Goal: Contribute content: Contribute content

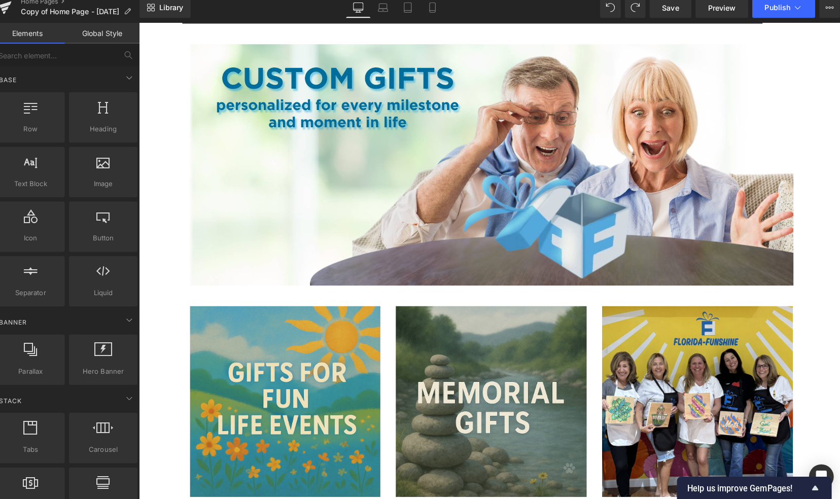
scroll to position [141, 0]
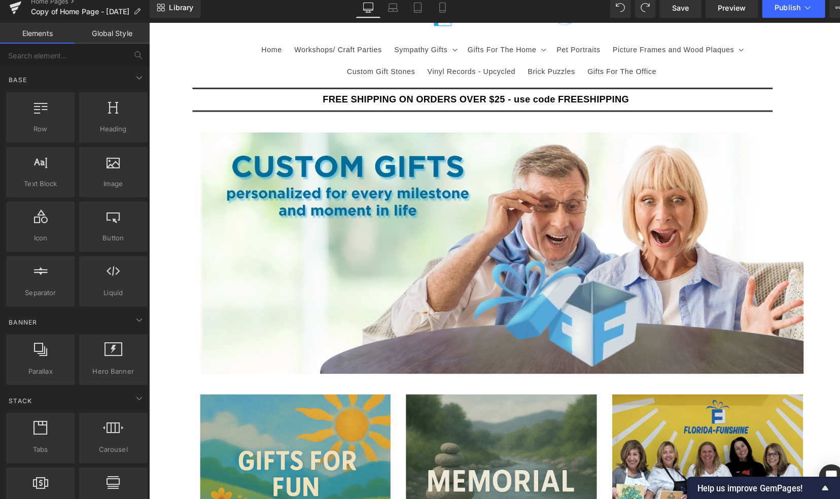
scroll to position [0, 0]
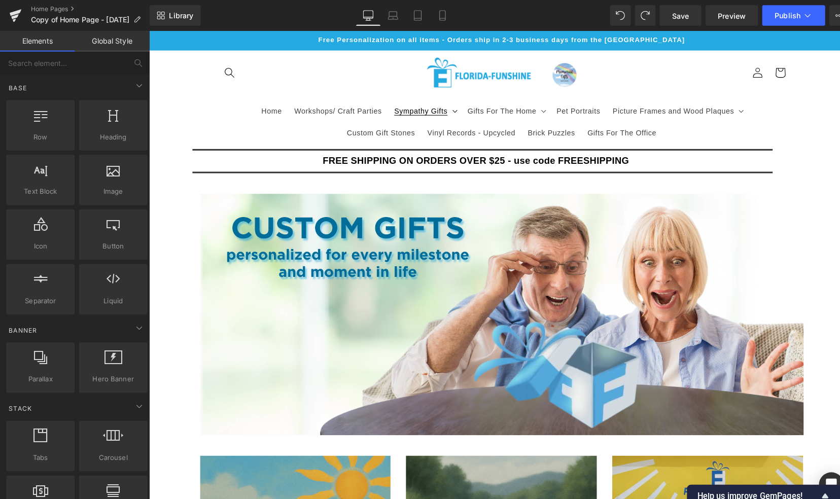
click at [427, 110] on span "Sympathy Gifts" at bounding box center [415, 109] width 52 height 9
click at [399, 82] on header "Home Workshops/ Craft Parties Sympathy Gifts Sympathy Gifts All Sympathy Gifts" at bounding box center [495, 96] width 608 height 92
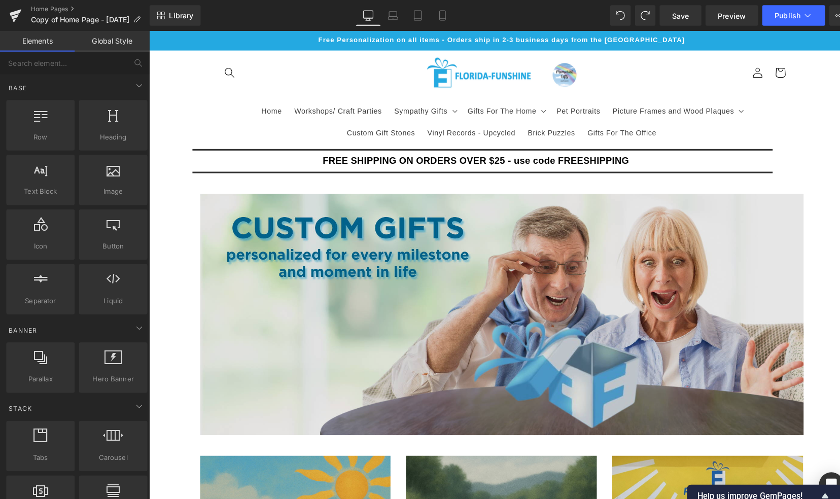
click at [768, 392] on img at bounding box center [495, 309] width 593 height 237
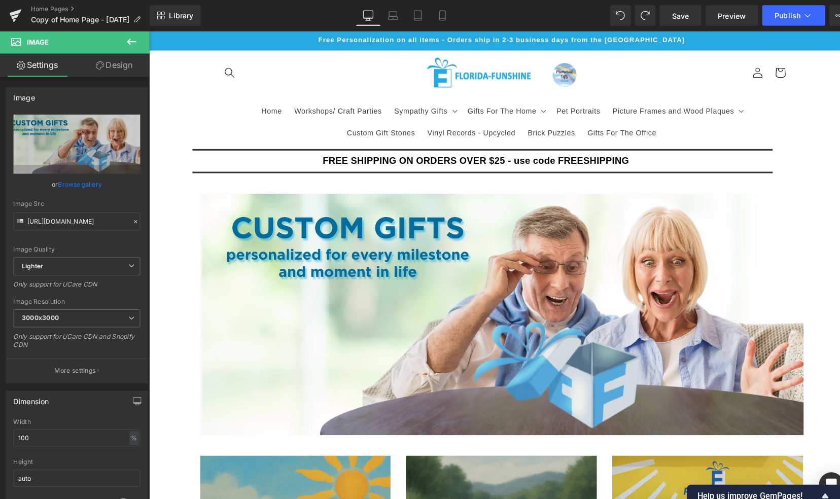
click at [129, 41] on icon at bounding box center [129, 41] width 9 height 6
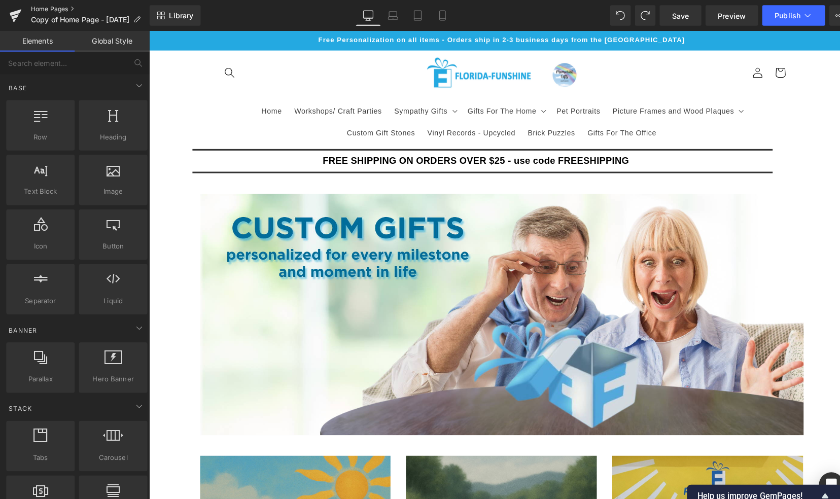
click at [47, 8] on link "Home Pages" at bounding box center [88, 9] width 117 height 8
click at [666, 17] on span "Save" at bounding box center [669, 15] width 17 height 11
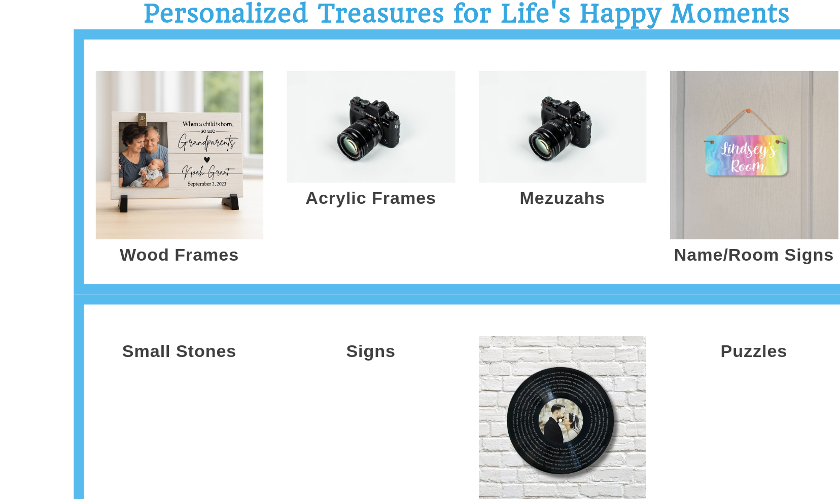
scroll to position [624, 0]
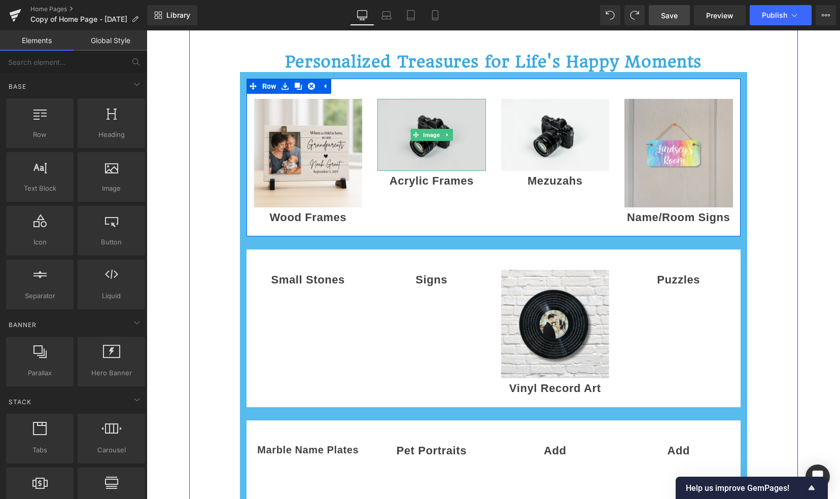
click at [429, 155] on img at bounding box center [431, 134] width 108 height 71
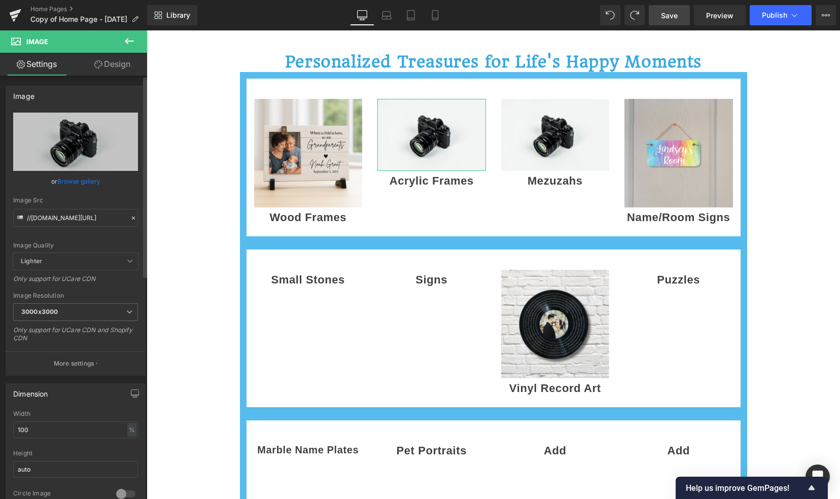
click at [71, 184] on link "Browse gallery" at bounding box center [78, 181] width 43 height 18
click at [71, 0] on div "Image You are previewing how the will restyle your page. You can not edit Eleme…" at bounding box center [420, 0] width 840 height 0
click at [71, 184] on link "Browse gallery" at bounding box center [78, 181] width 43 height 18
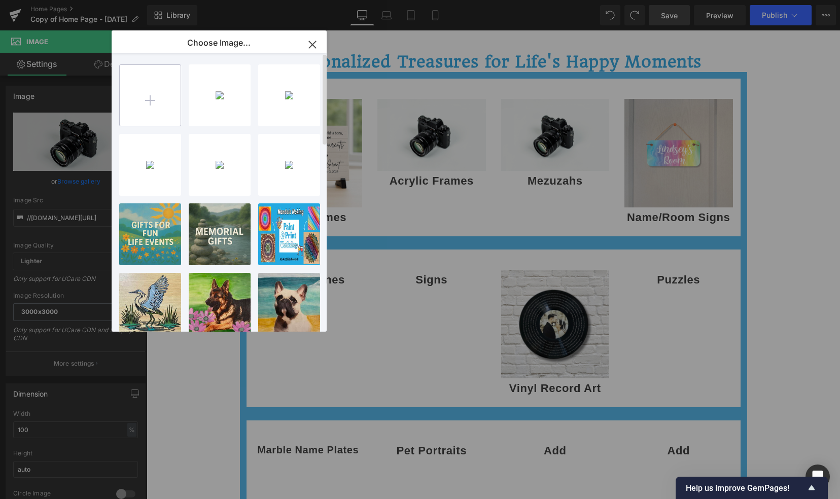
click at [154, 100] on input "file" at bounding box center [150, 95] width 61 height 61
click at [149, 100] on input "file" at bounding box center [150, 95] width 61 height 61
type input "C:\fakepath\acrylic frame - 3 dotted hearts Frame - clip photo.png"
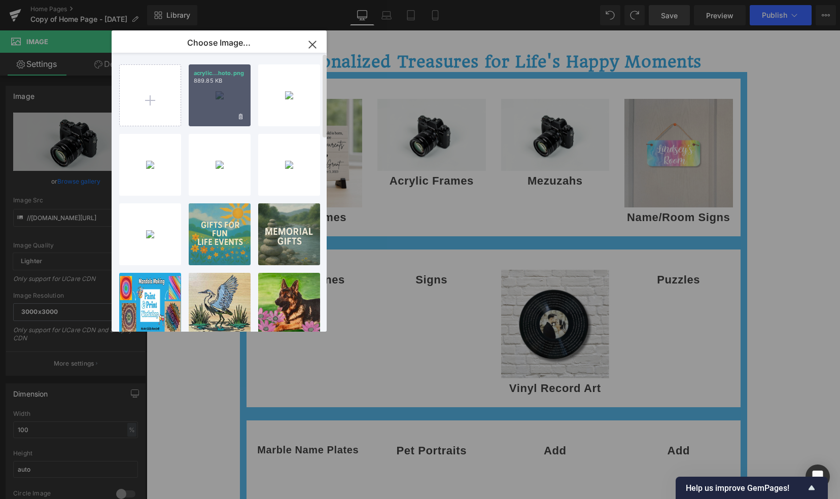
click at [237, 106] on div "acrylic...hoto.png 889.85 KB" at bounding box center [220, 95] width 62 height 62
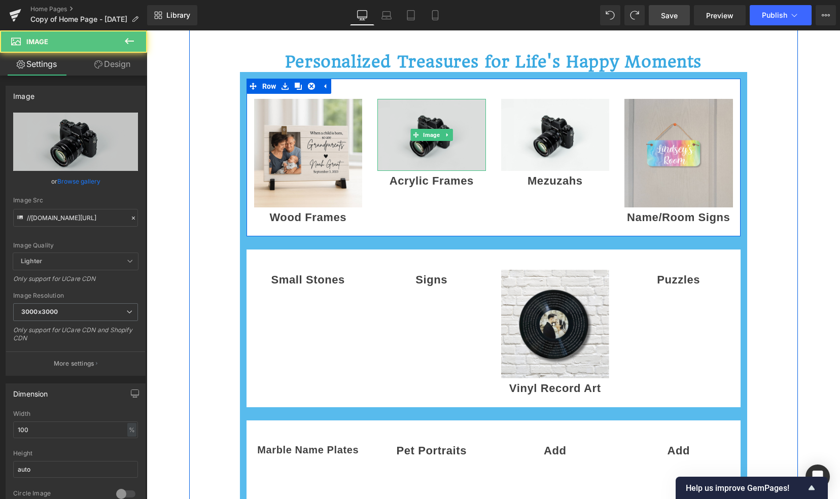
click at [395, 136] on img at bounding box center [431, 134] width 108 height 71
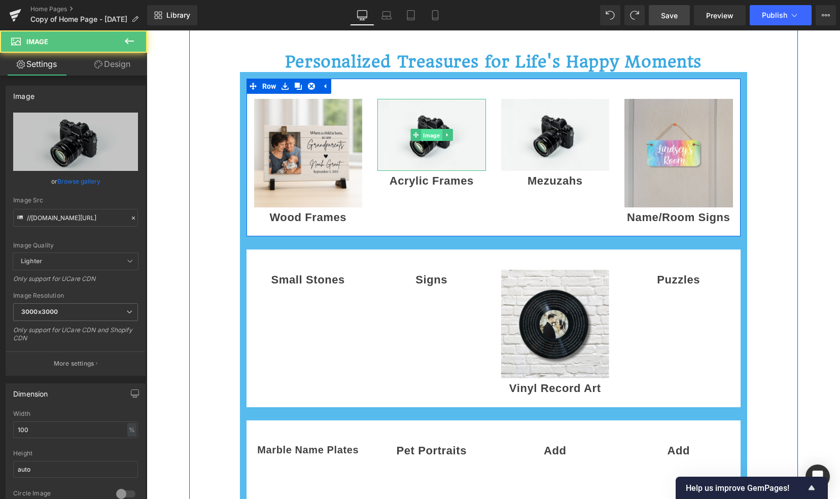
click at [422, 136] on span "Image" at bounding box center [431, 135] width 21 height 12
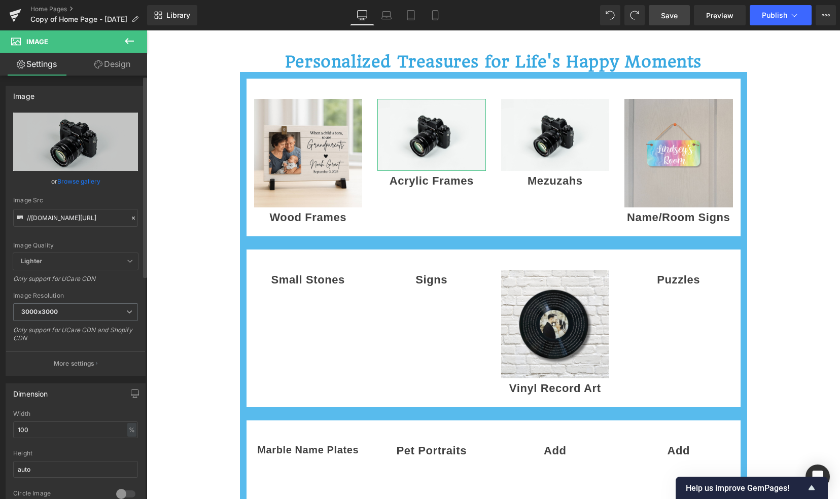
click at [83, 180] on link "Browse gallery" at bounding box center [78, 181] width 43 height 18
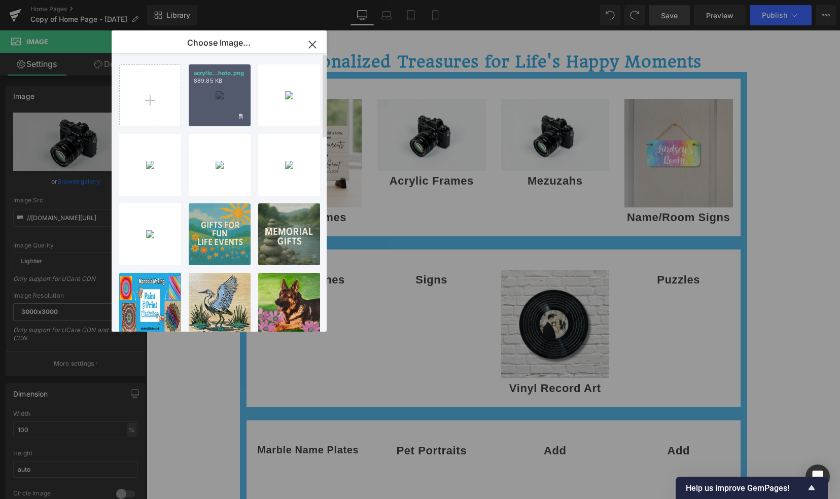
click at [200, 109] on div "acrylic...hoto.png 889.85 KB" at bounding box center [220, 95] width 62 height 62
type input "[URL][DOMAIN_NAME]"
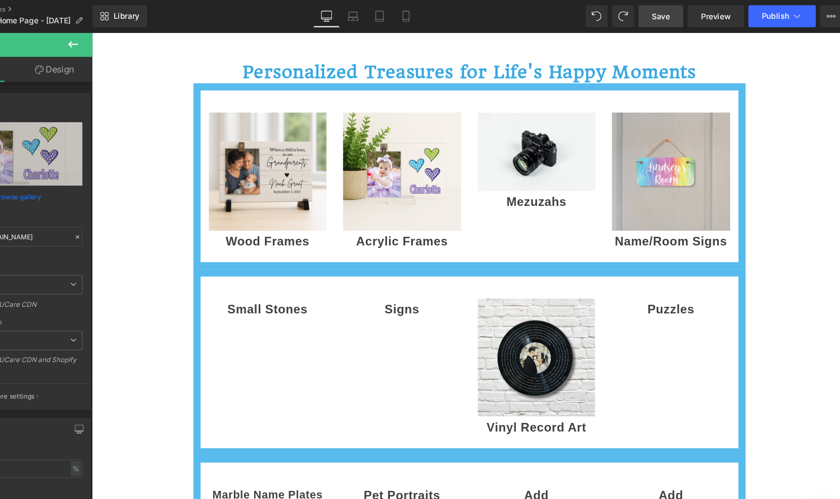
scroll to position [617, 0]
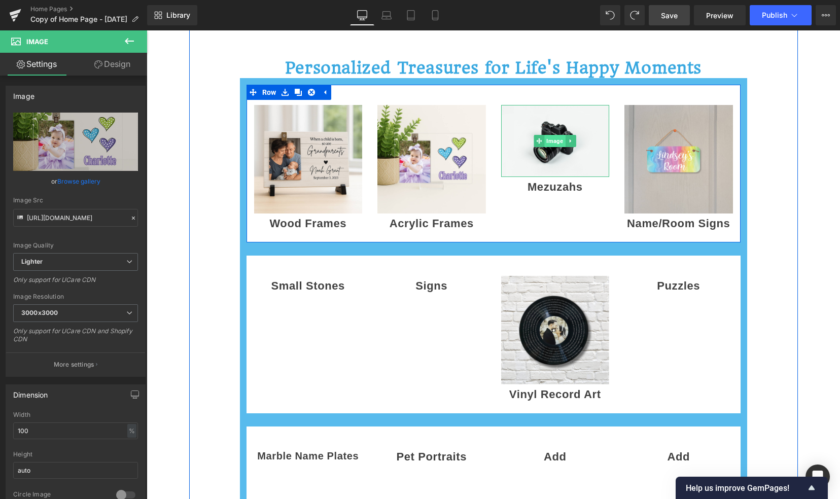
click at [559, 141] on span "Image" at bounding box center [554, 141] width 21 height 12
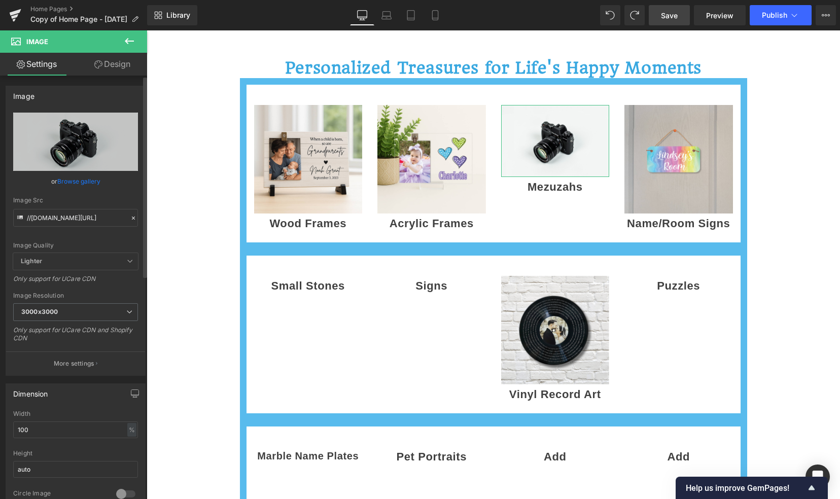
click at [80, 182] on link "Browse gallery" at bounding box center [78, 181] width 43 height 18
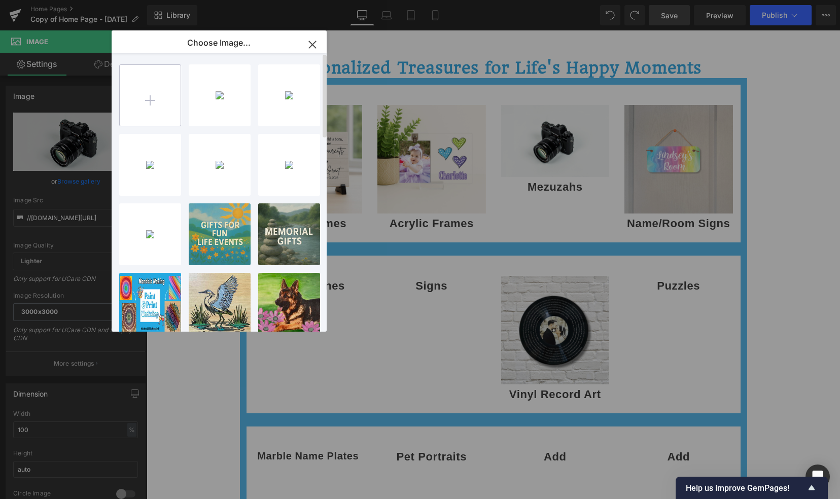
click at [147, 103] on input "file" at bounding box center [150, 95] width 61 height 61
type input "C:\fakepath\acrylic frame - 3 dotted hearts Frame - side angle.png"
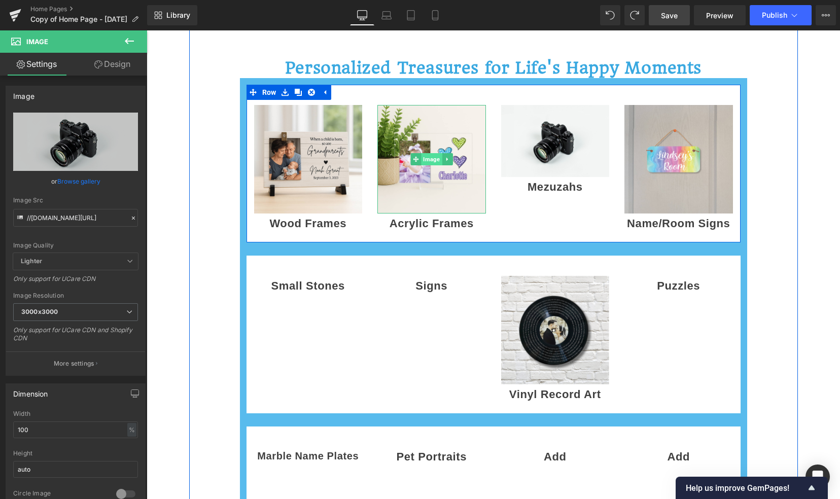
click at [424, 156] on span "Image" at bounding box center [431, 159] width 21 height 12
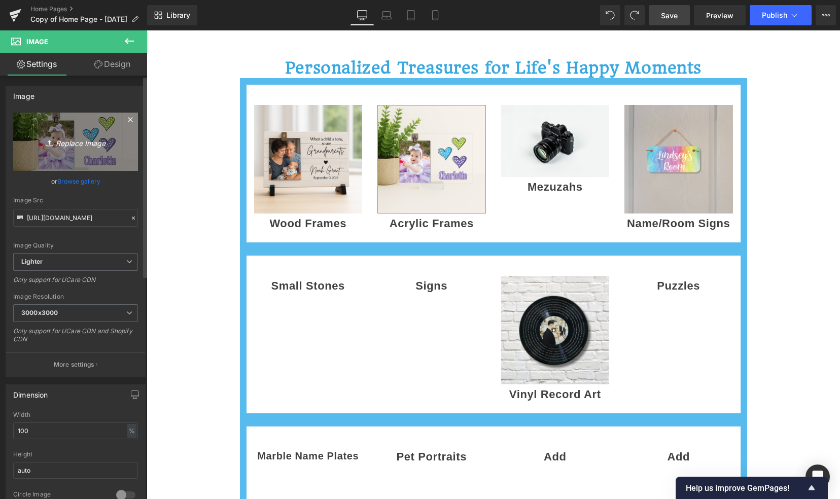
click at [67, 143] on icon "Replace Image" at bounding box center [75, 141] width 81 height 13
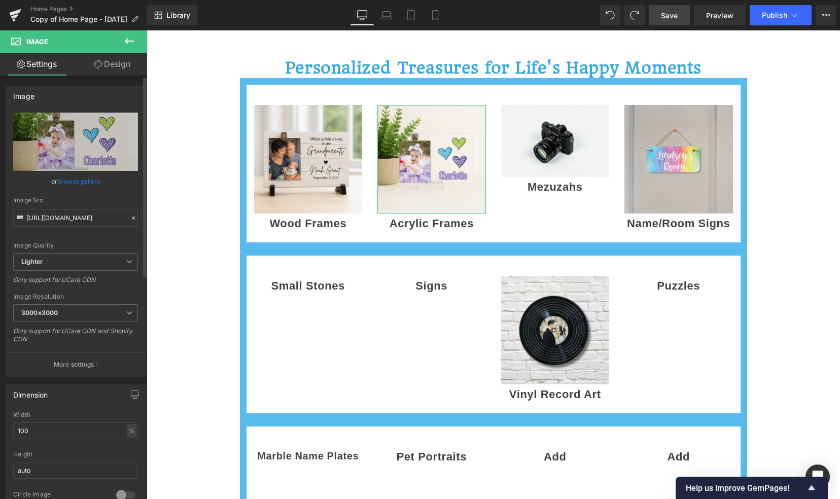
click at [64, 178] on link "Browse gallery" at bounding box center [78, 181] width 43 height 18
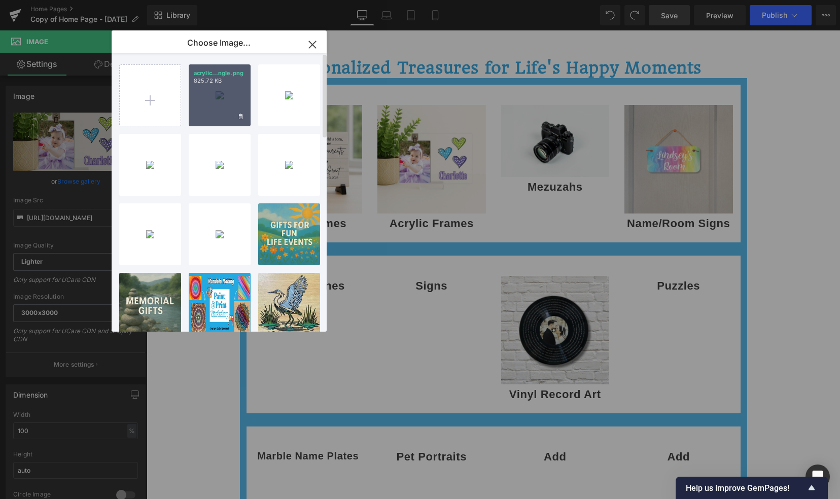
click at [232, 85] on div "acrylic...ngle.png 825.72 KB" at bounding box center [220, 95] width 62 height 62
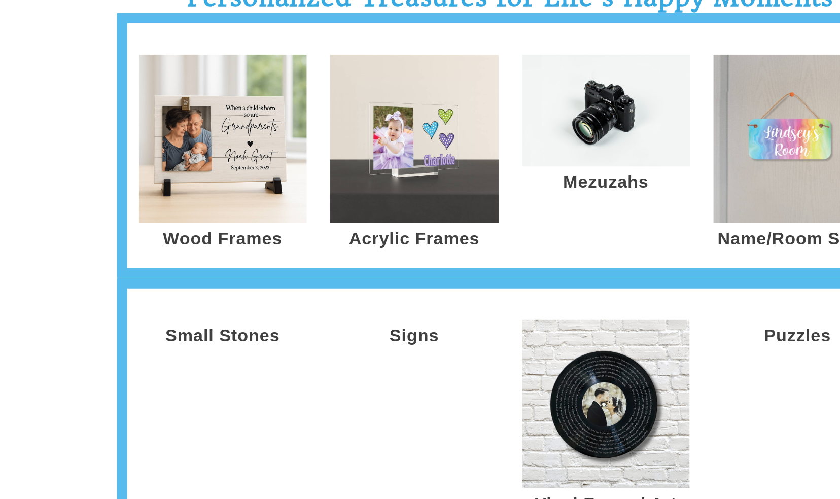
scroll to position [610, 0]
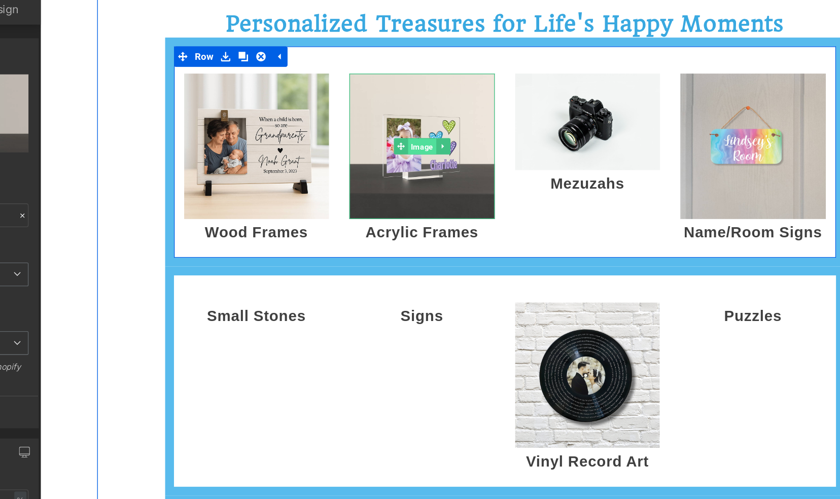
click at [317, 99] on span "Image" at bounding box center [324, 101] width 21 height 12
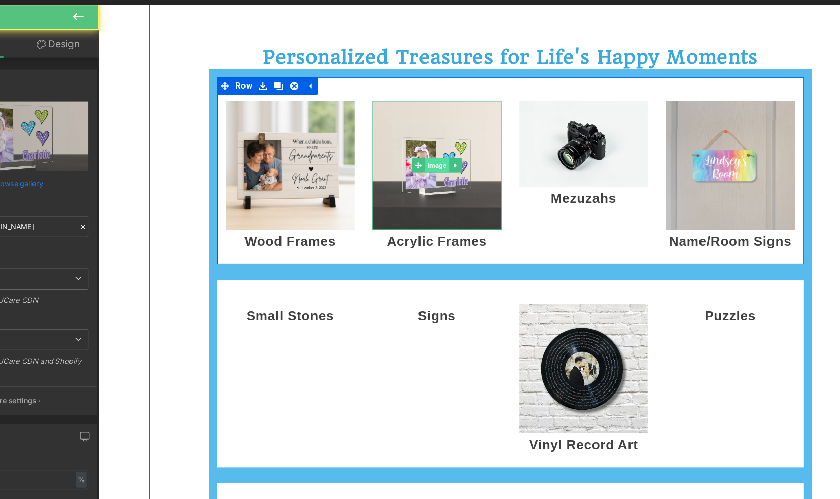
scroll to position [610, 0]
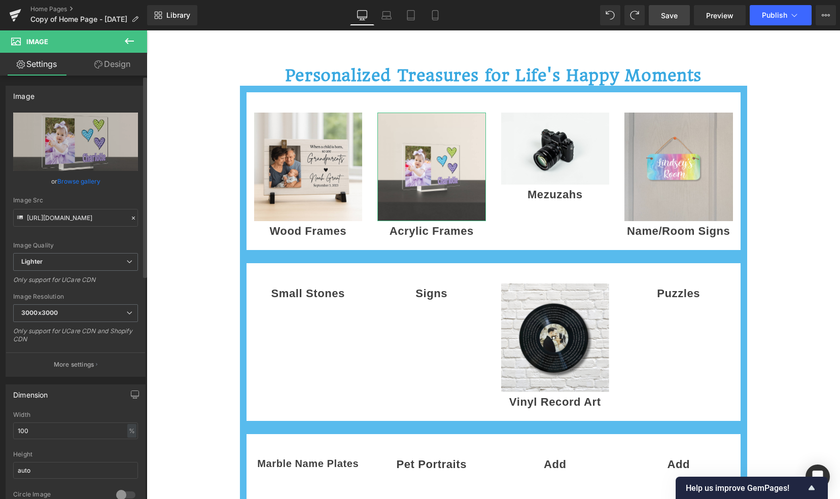
click at [69, 179] on link "Browse gallery" at bounding box center [78, 181] width 43 height 18
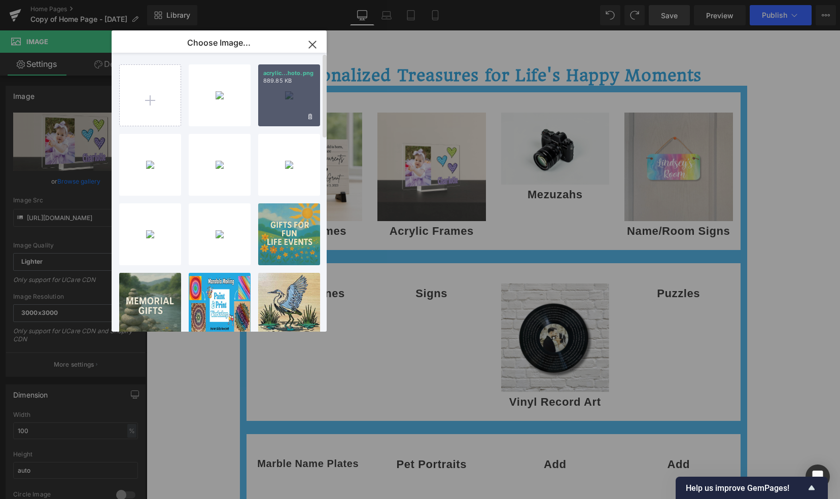
click at [290, 93] on div "acrylic...hoto.png 889.85 KB" at bounding box center [289, 95] width 62 height 62
type input "[URL][DOMAIN_NAME]"
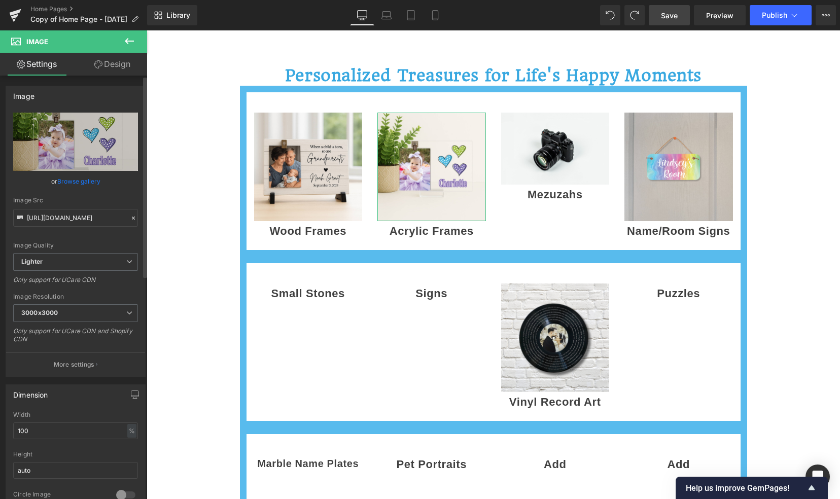
click at [84, 181] on link "Browse gallery" at bounding box center [78, 181] width 43 height 18
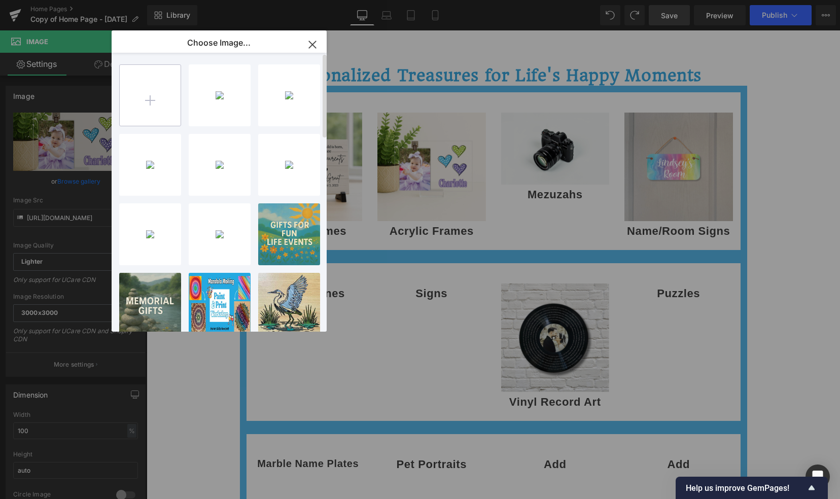
click at [148, 98] on input "file" at bounding box center [150, 95] width 61 height 61
click at [313, 47] on icon "button" at bounding box center [312, 45] width 16 height 16
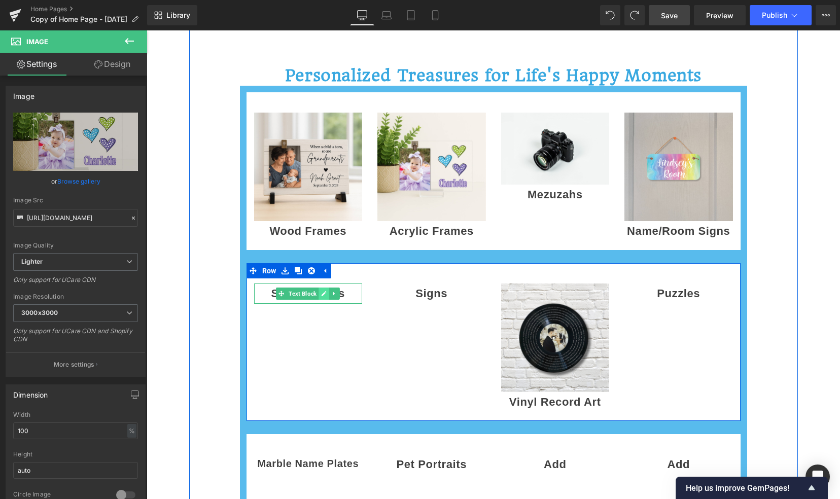
click at [319, 296] on link at bounding box center [324, 293] width 11 height 12
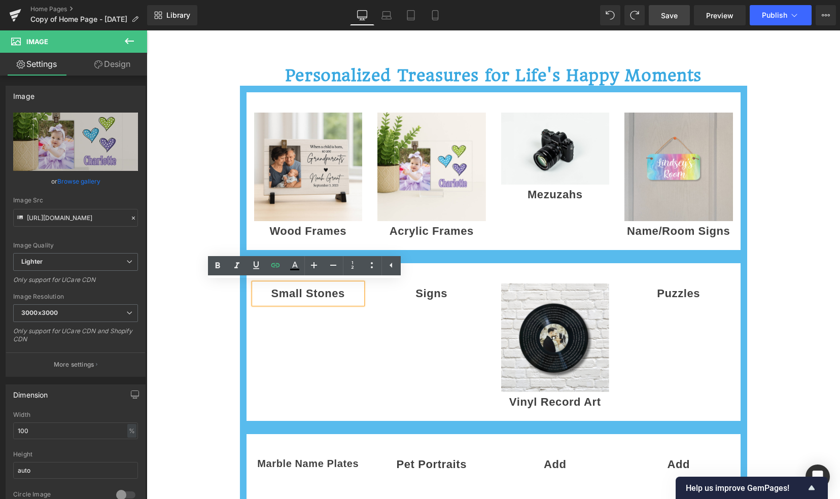
click at [329, 357] on div "Small Stones Text Block Signs Text Block Image Vinyl Record Art Text Block Puzz…" at bounding box center [493, 342] width 507 height 171
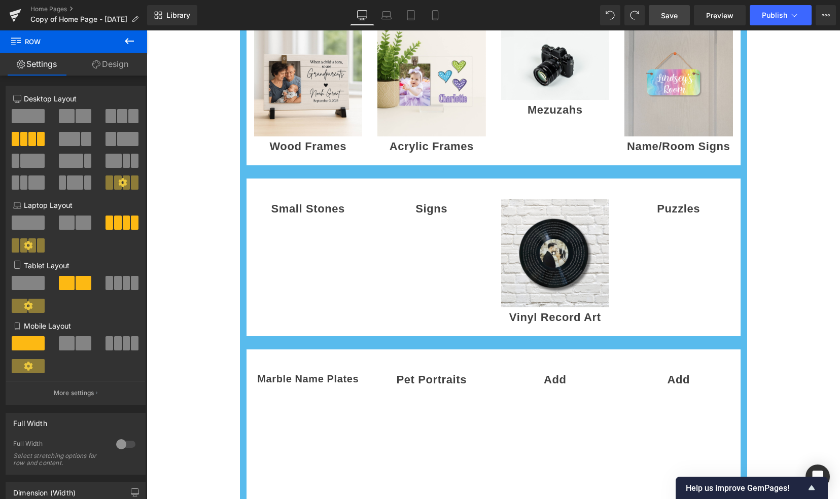
scroll to position [696, 0]
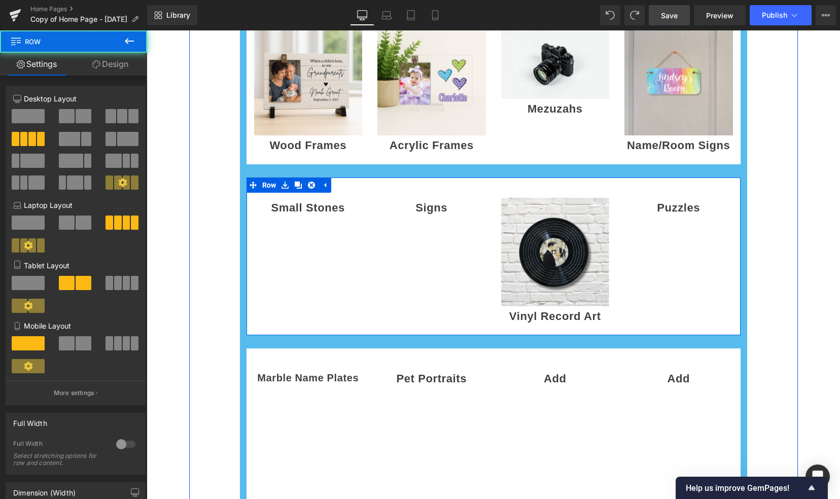
click at [428, 246] on div "Small Stones Text Block Signs Text Block Image Vinyl Record Art Text Block Puzz…" at bounding box center [493, 256] width 507 height 171
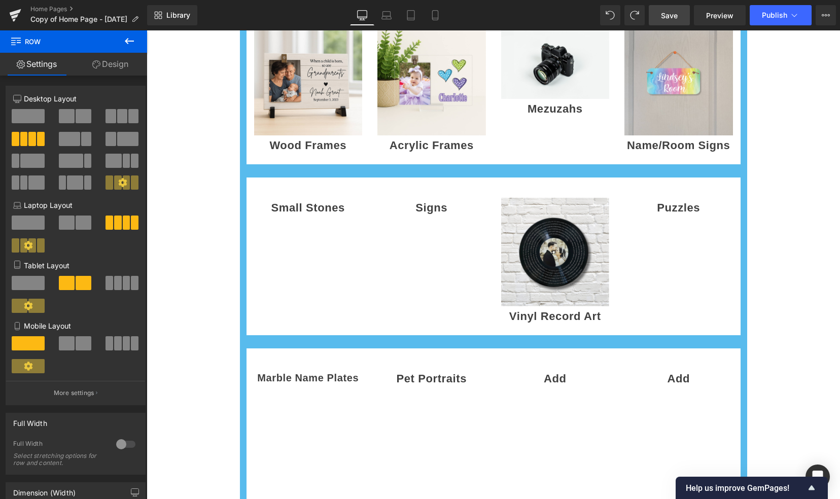
click at [135, 40] on icon at bounding box center [129, 41] width 12 height 12
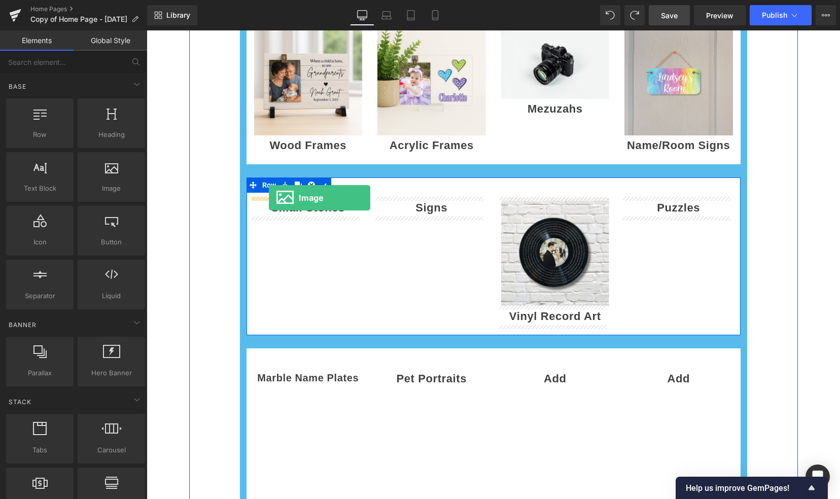
drag, startPoint x: 246, startPoint y: 203, endPoint x: 269, endPoint y: 198, distance: 22.9
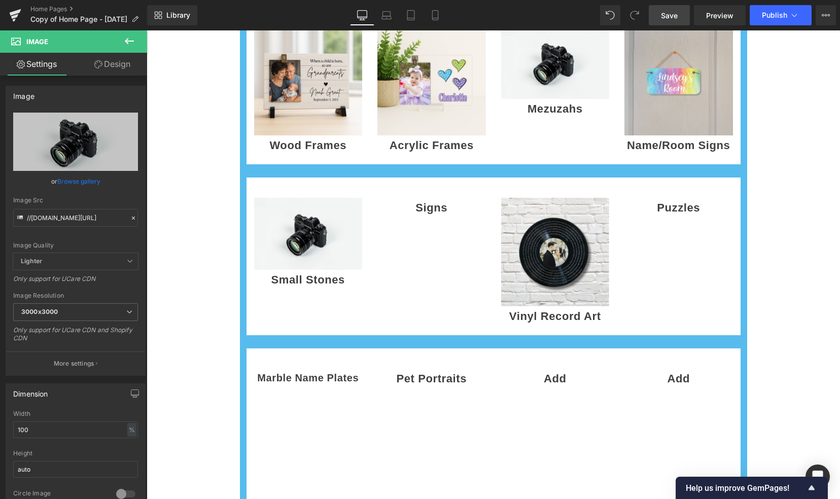
click at [133, 43] on icon at bounding box center [129, 41] width 12 height 12
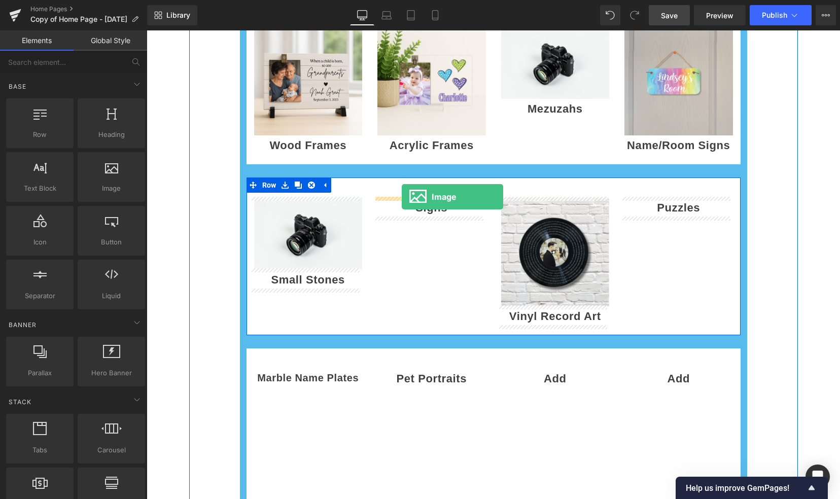
drag, startPoint x: 250, startPoint y: 206, endPoint x: 402, endPoint y: 197, distance: 151.4
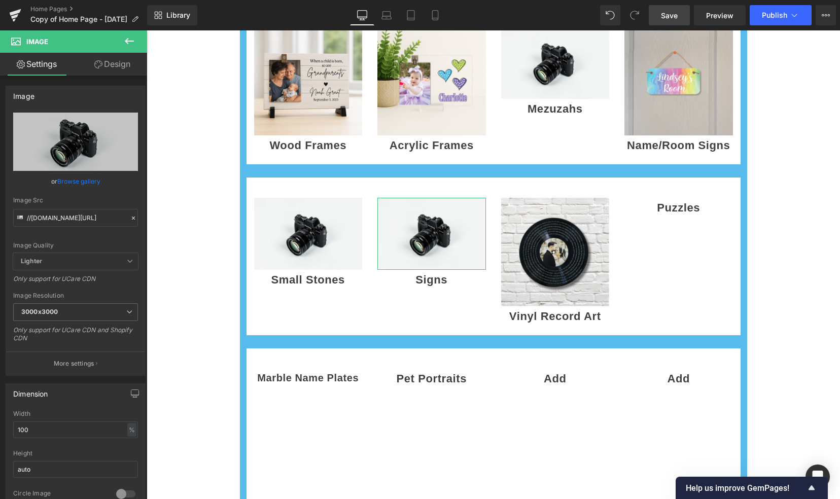
click at [117, 65] on link "Design" at bounding box center [113, 64] width 74 height 23
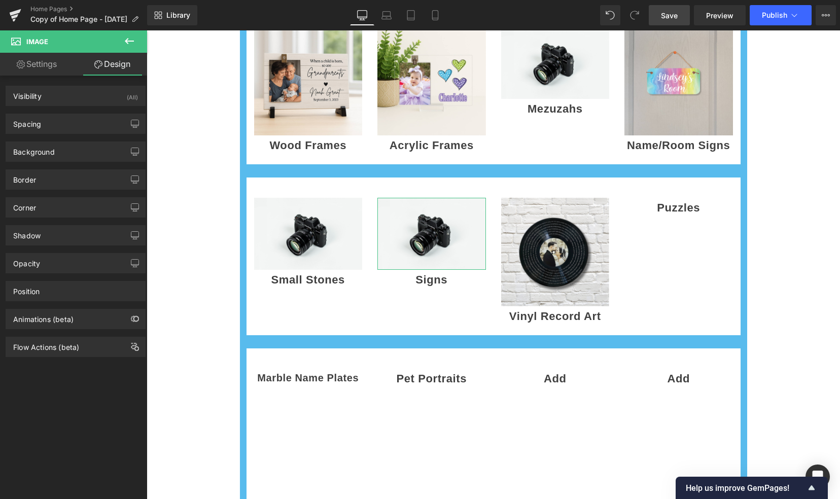
click at [37, 60] on link "Settings" at bounding box center [37, 64] width 74 height 23
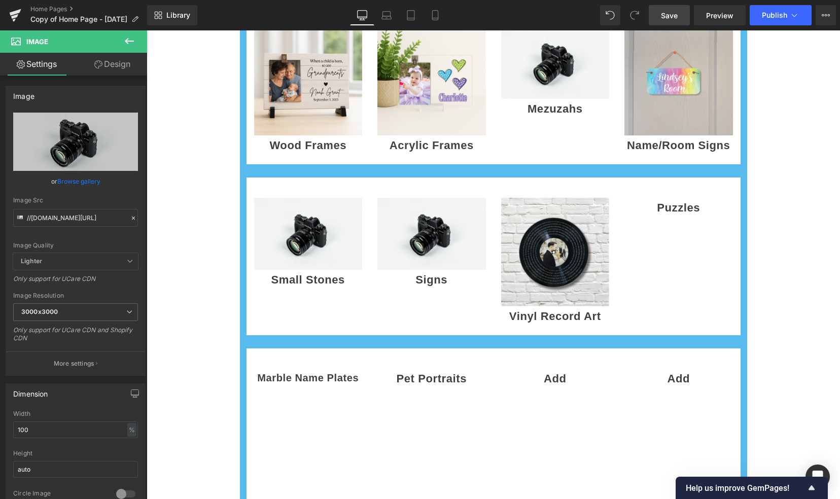
click at [126, 44] on icon at bounding box center [129, 41] width 12 height 12
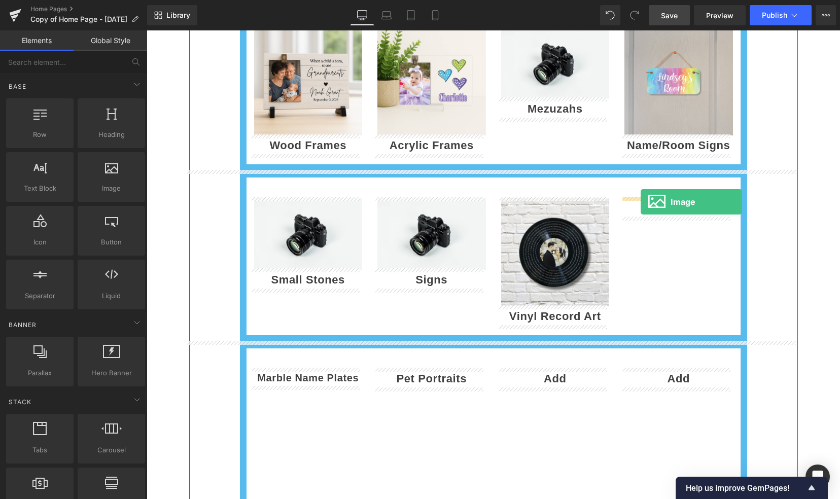
drag, startPoint x: 252, startPoint y: 213, endPoint x: 640, endPoint y: 202, distance: 388.5
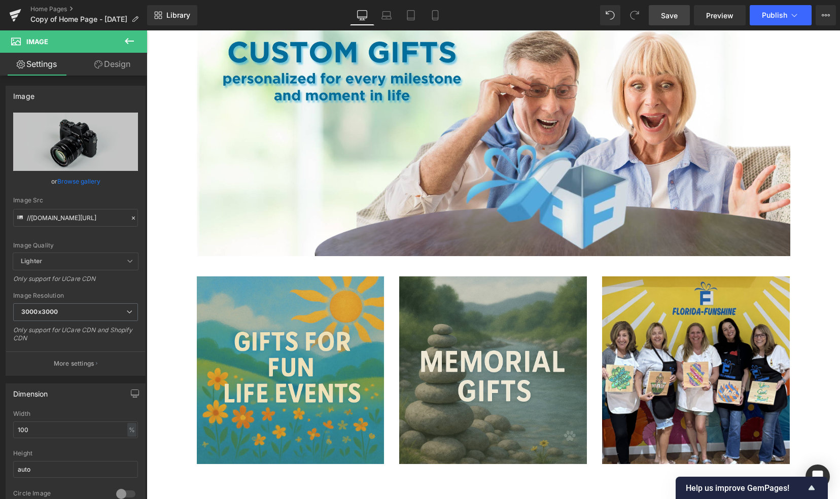
scroll to position [0, 0]
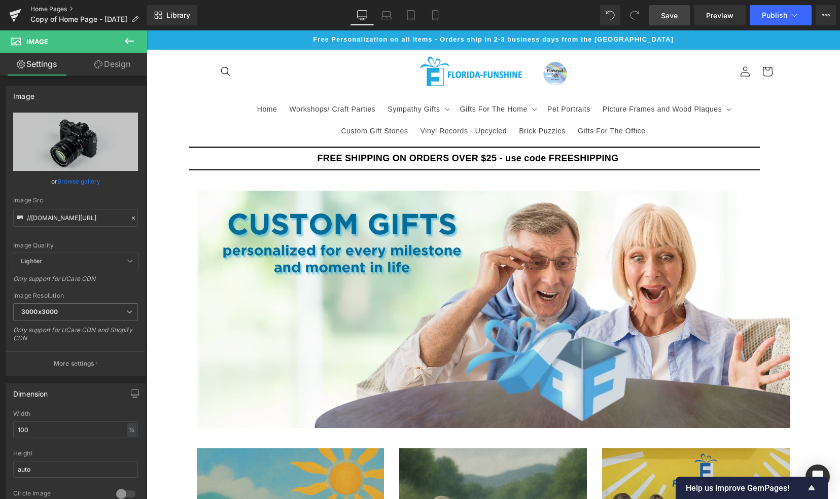
click at [57, 11] on link "Home Pages" at bounding box center [88, 9] width 117 height 8
click at [668, 21] on link "Save" at bounding box center [668, 15] width 41 height 20
click at [134, 38] on icon at bounding box center [129, 41] width 12 height 12
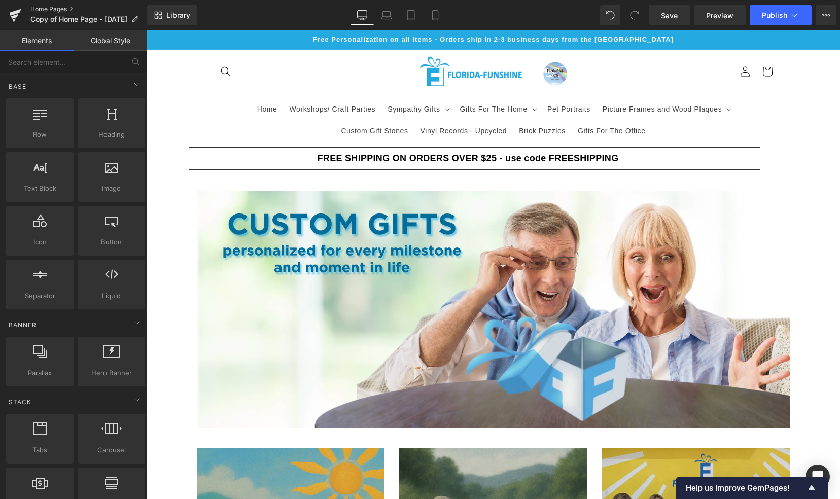
click at [58, 10] on link "Home Pages" at bounding box center [88, 9] width 117 height 8
